Goal: Information Seeking & Learning: Learn about a topic

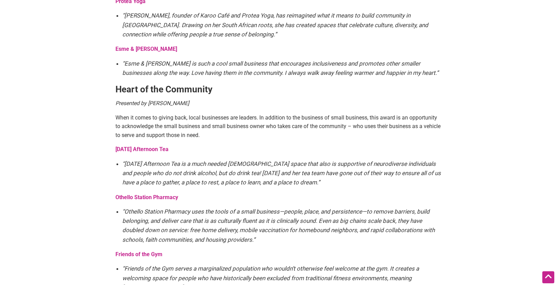
scroll to position [822, 0]
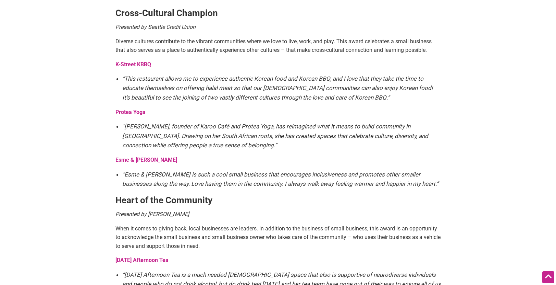
click at [137, 61] on strong "K-Street KBBQ" at bounding box center [134, 64] width 36 height 7
click at [138, 61] on strong "K-Street KBBQ" at bounding box center [134, 64] width 36 height 7
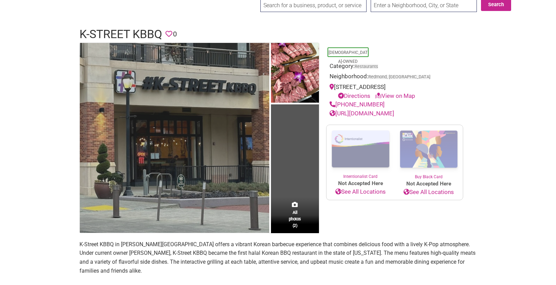
scroll to position [29, 0]
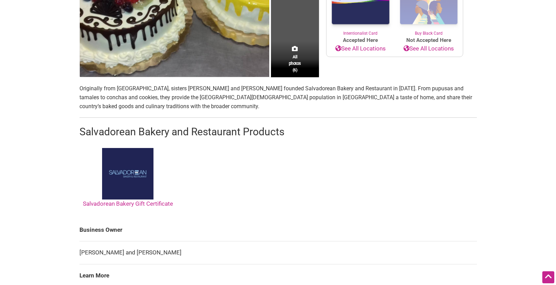
scroll to position [244, 0]
